Goal: Find specific page/section

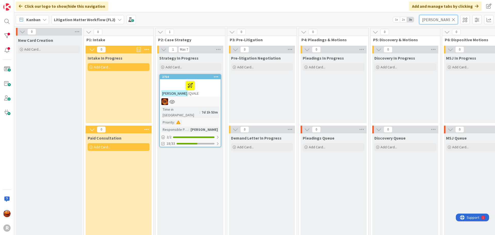
drag, startPoint x: 432, startPoint y: 20, endPoint x: 395, endPoint y: 23, distance: 36.5
click at [396, 23] on div "Kanban Litigation Matter Workflow (FL2) 1x 2x 3x [PERSON_NAME]" at bounding box center [254, 19] width 481 height 14
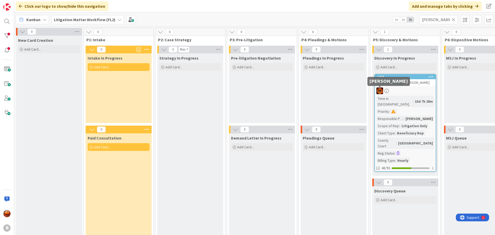
click at [408, 90] on div at bounding box center [405, 90] width 61 height 7
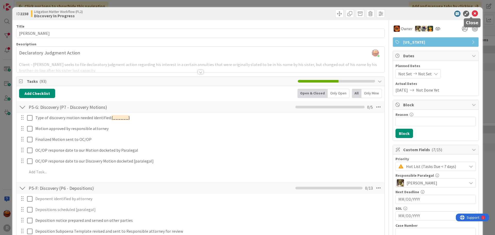
click at [472, 13] on icon at bounding box center [475, 14] width 6 height 6
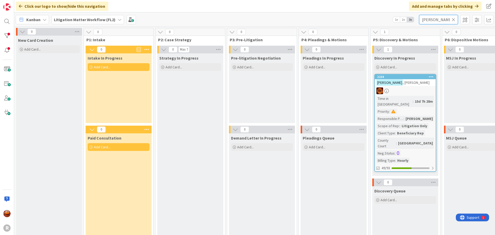
drag, startPoint x: 441, startPoint y: 20, endPoint x: 372, endPoint y: 20, distance: 69.4
click at [374, 20] on div "Kanban Litigation Matter Workflow (FL2) 1x 2x 3x [PERSON_NAME]" at bounding box center [254, 19] width 481 height 14
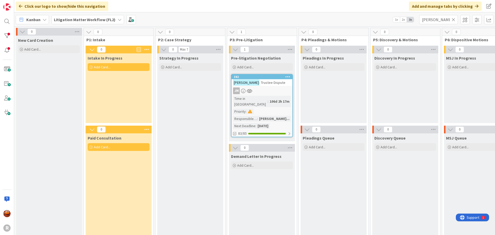
click at [264, 84] on span ": Trustee Dispute" at bounding box center [273, 82] width 26 height 5
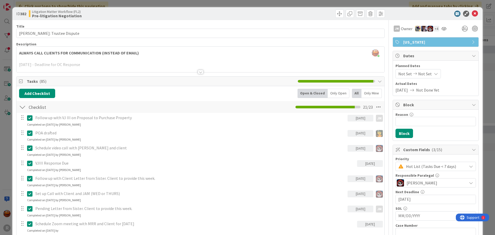
click at [71, 2] on div "ID 382 Litigation Matter Workflow (FL2) Pre-litigation Negotiation Title 23 / 1…" at bounding box center [247, 117] width 495 height 235
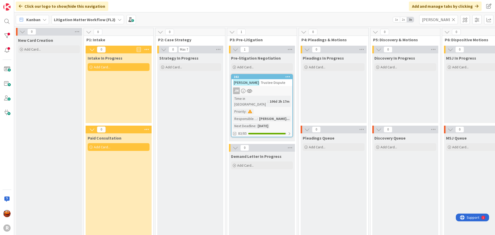
click at [82, 20] on b "Litigation Matter Workflow (FL2)" at bounding box center [85, 19] width 62 height 5
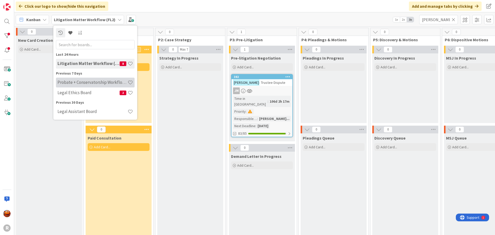
click at [75, 85] on h4 "Probate + Conservatorship Workflow (FL2)" at bounding box center [93, 82] width 70 height 5
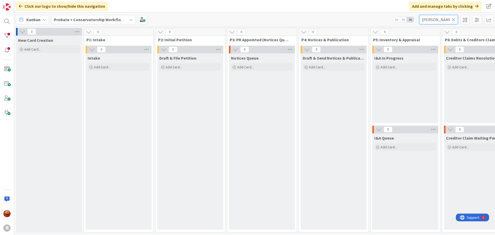
drag, startPoint x: 442, startPoint y: 20, endPoint x: 360, endPoint y: 21, distance: 82.6
click at [368, 21] on div "Kanban Probate + Conservatorship Workflow (FL2) 1x 2x 3x eastwood" at bounding box center [254, 19] width 481 height 14
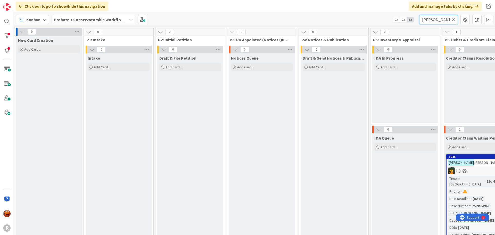
type input "[PERSON_NAME]"
